Goal: Transaction & Acquisition: Purchase product/service

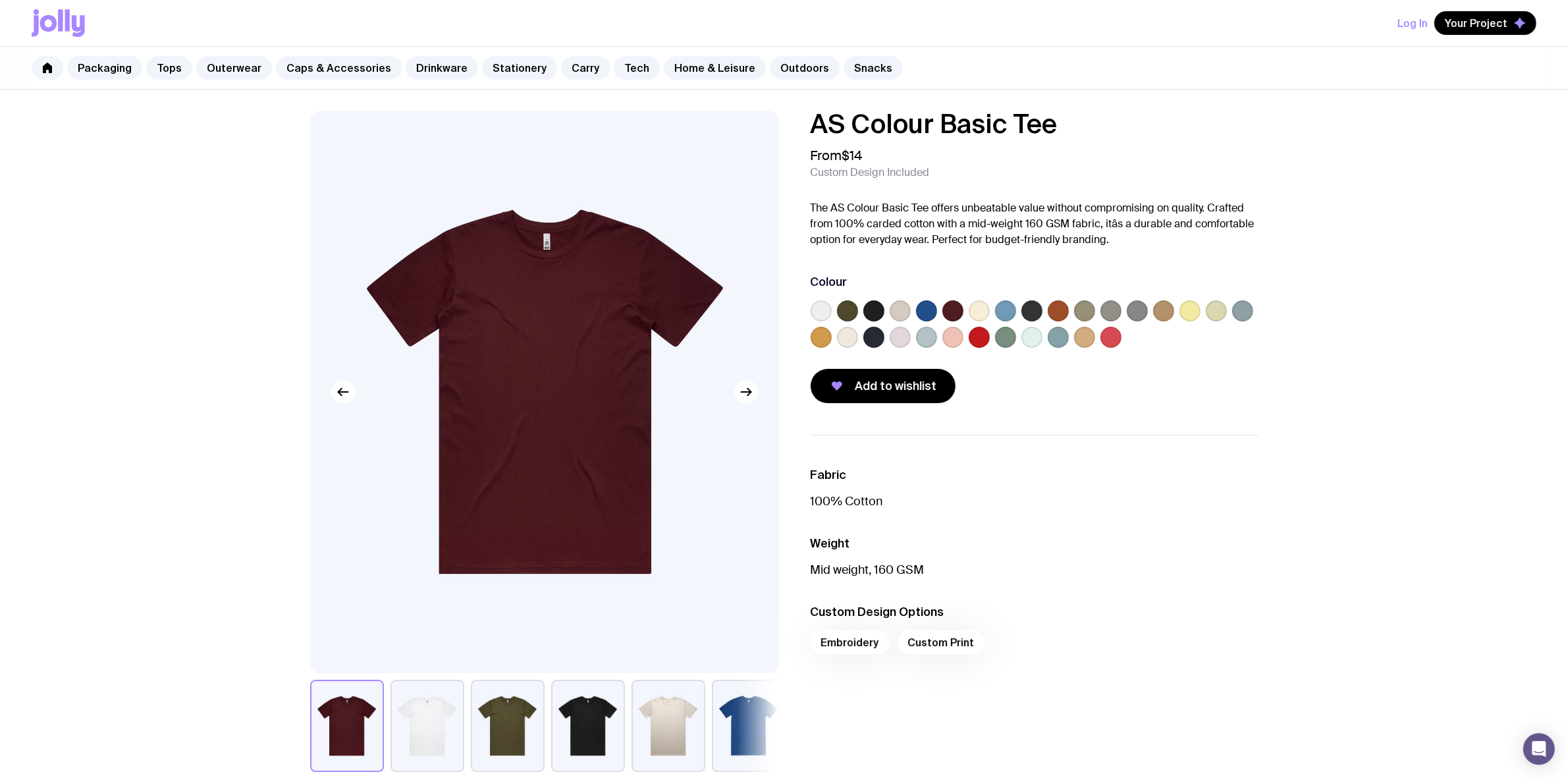
click at [814, 311] on label at bounding box center [821, 311] width 21 height 21
click at [0, 0] on input "radio" at bounding box center [0, 0] width 0 height 0
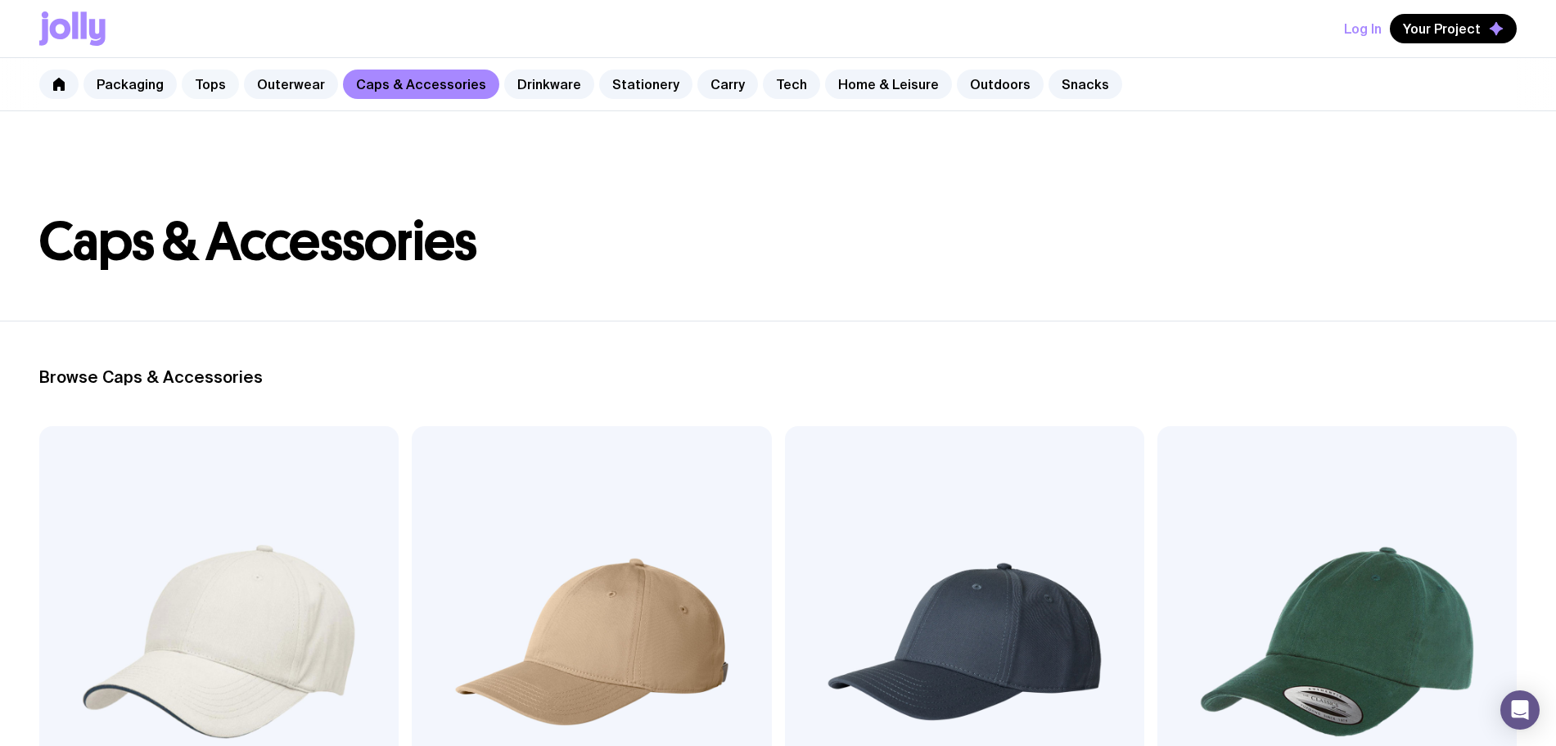
click at [200, 87] on link "Tops" at bounding box center [210, 84] width 57 height 29
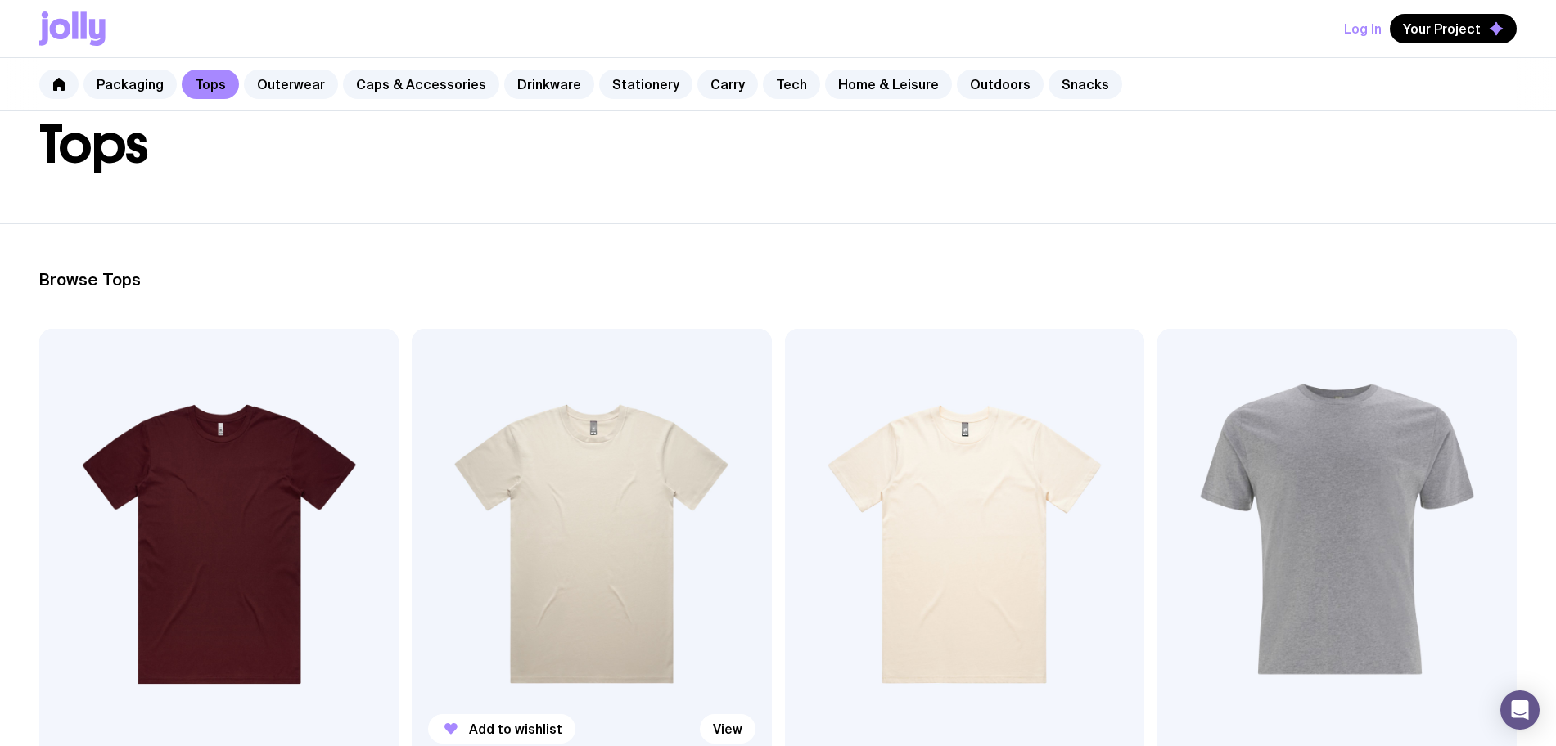
scroll to position [102, 0]
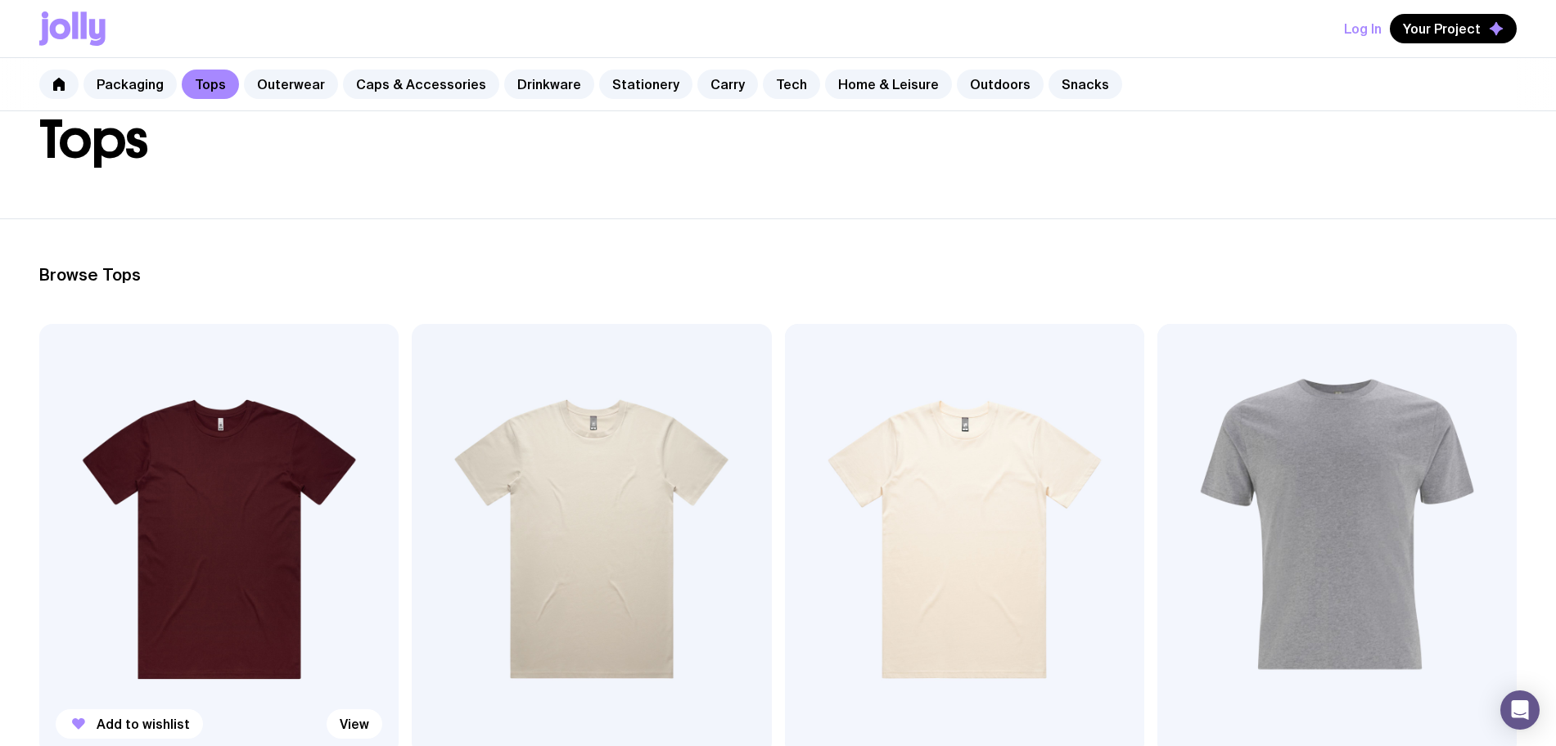
click at [160, 448] on img at bounding box center [218, 539] width 359 height 431
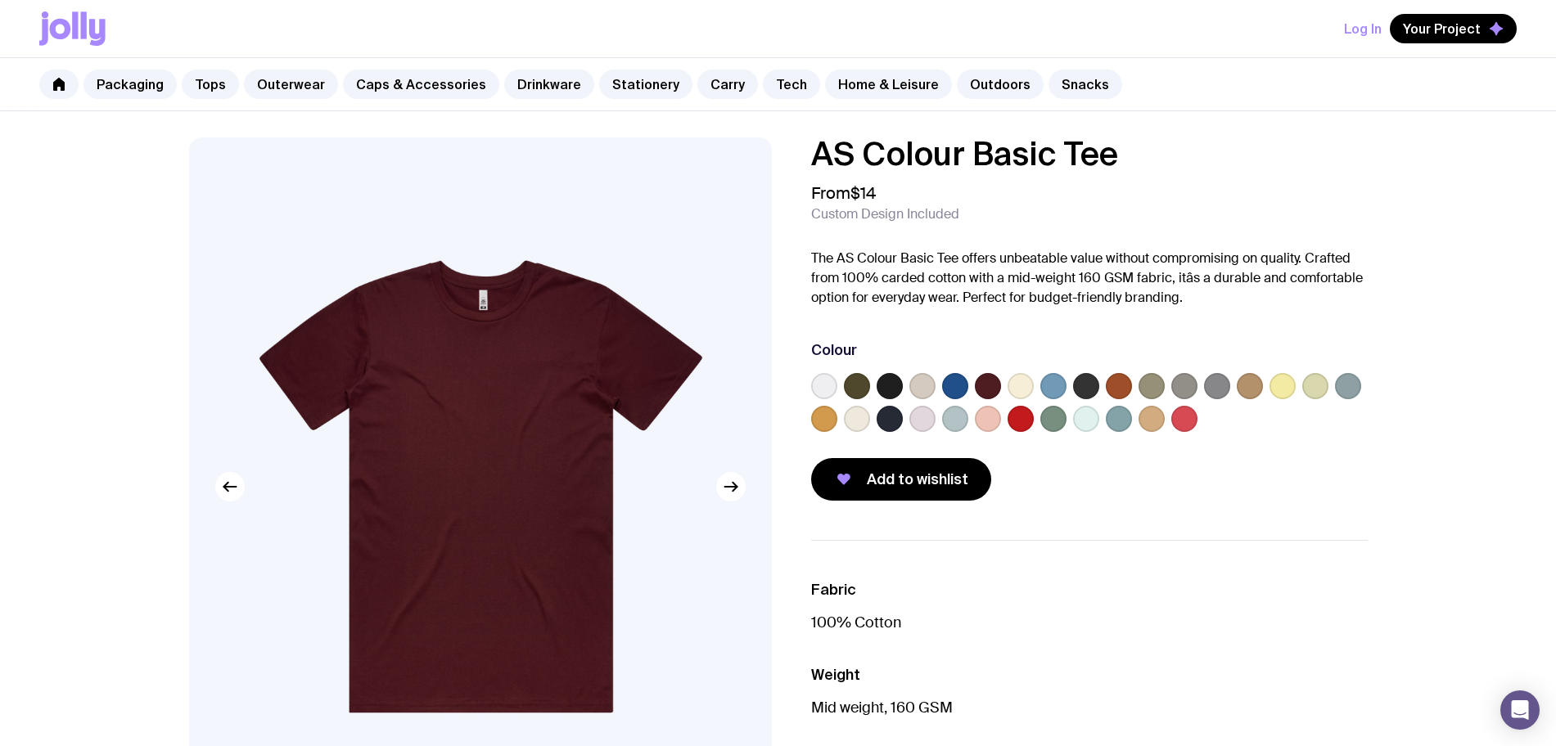
click at [813, 390] on label at bounding box center [824, 386] width 26 height 26
click at [0, 0] on input "radio" at bounding box center [0, 0] width 0 height 0
